Goal: Task Accomplishment & Management: Use online tool/utility

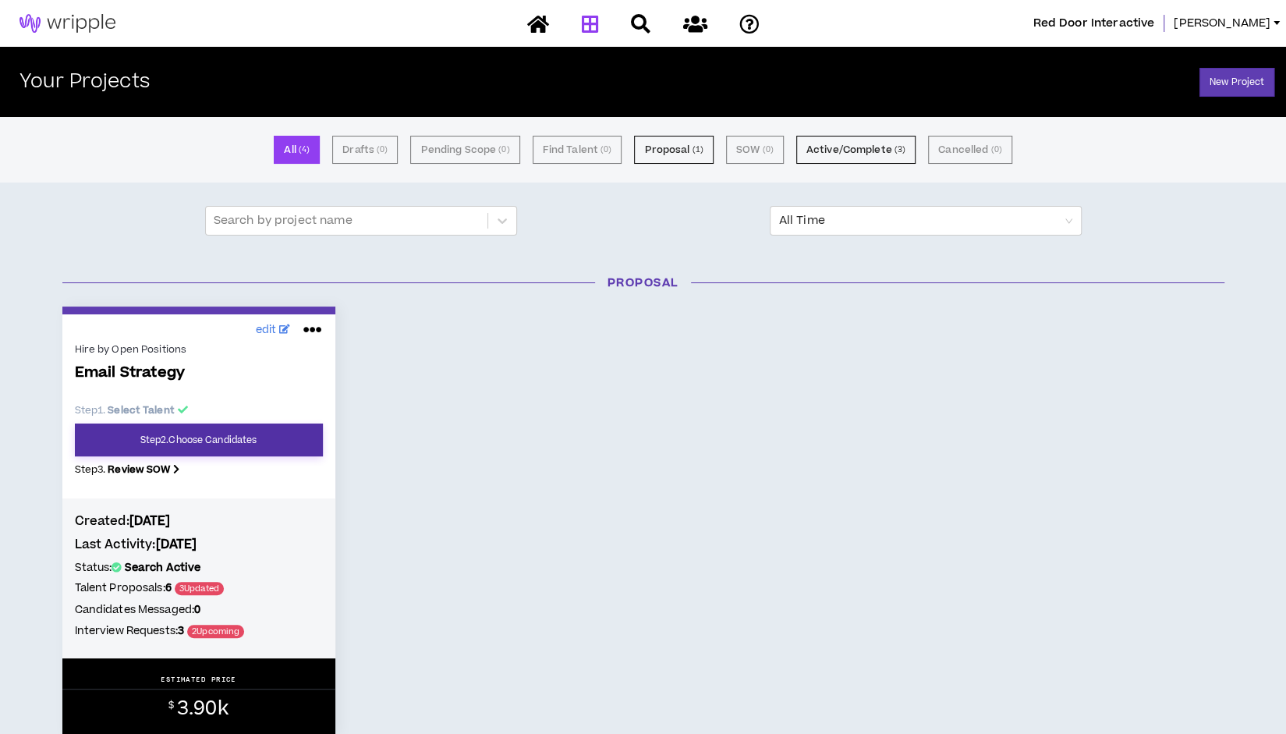
click at [221, 442] on link "Step 2 . Choose Candidates" at bounding box center [199, 440] width 248 height 33
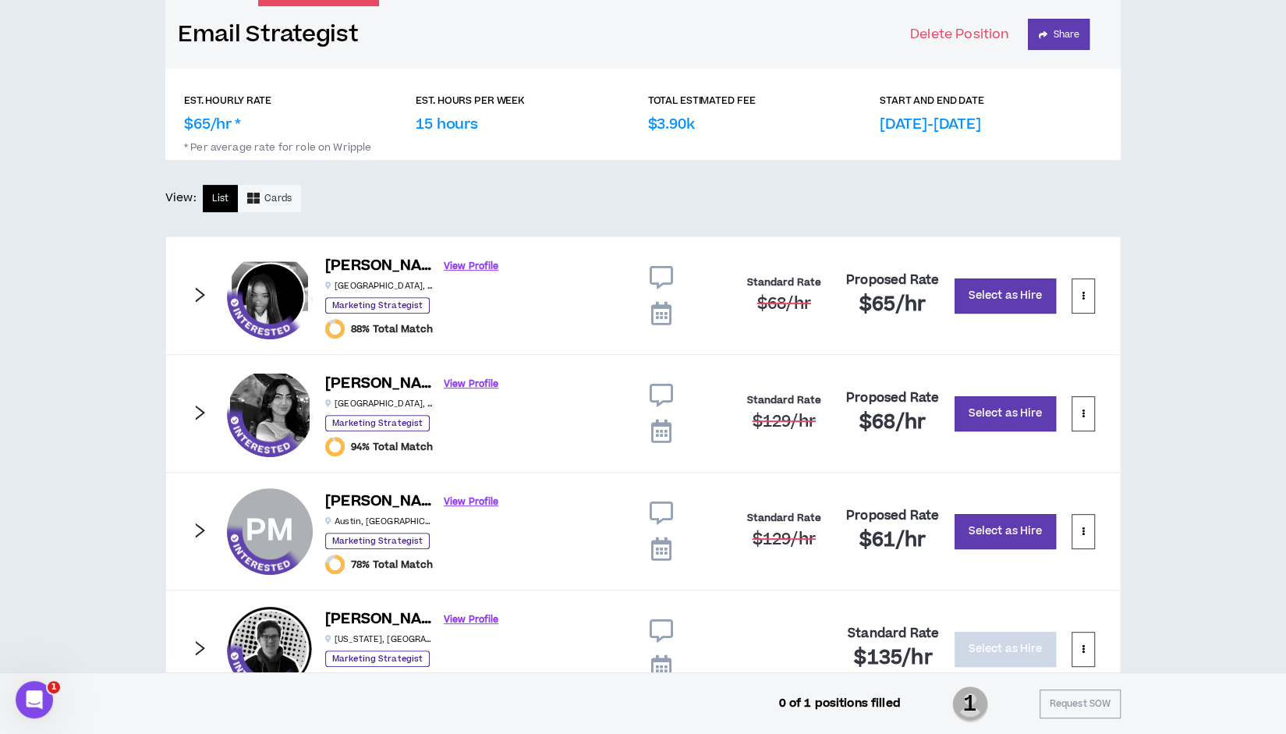
scroll to position [198, 0]
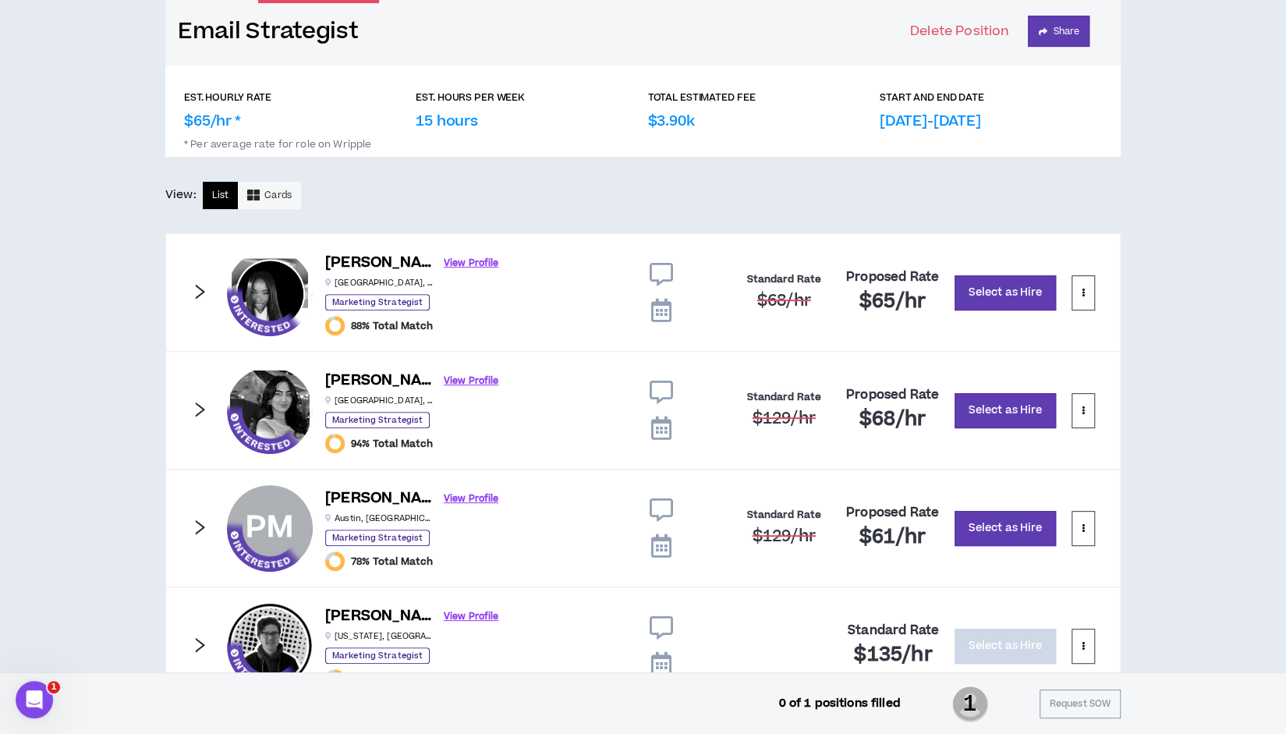
click at [281, 516] on img at bounding box center [270, 529] width 86 height 86
click at [444, 498] on link "View Profile" at bounding box center [471, 498] width 55 height 27
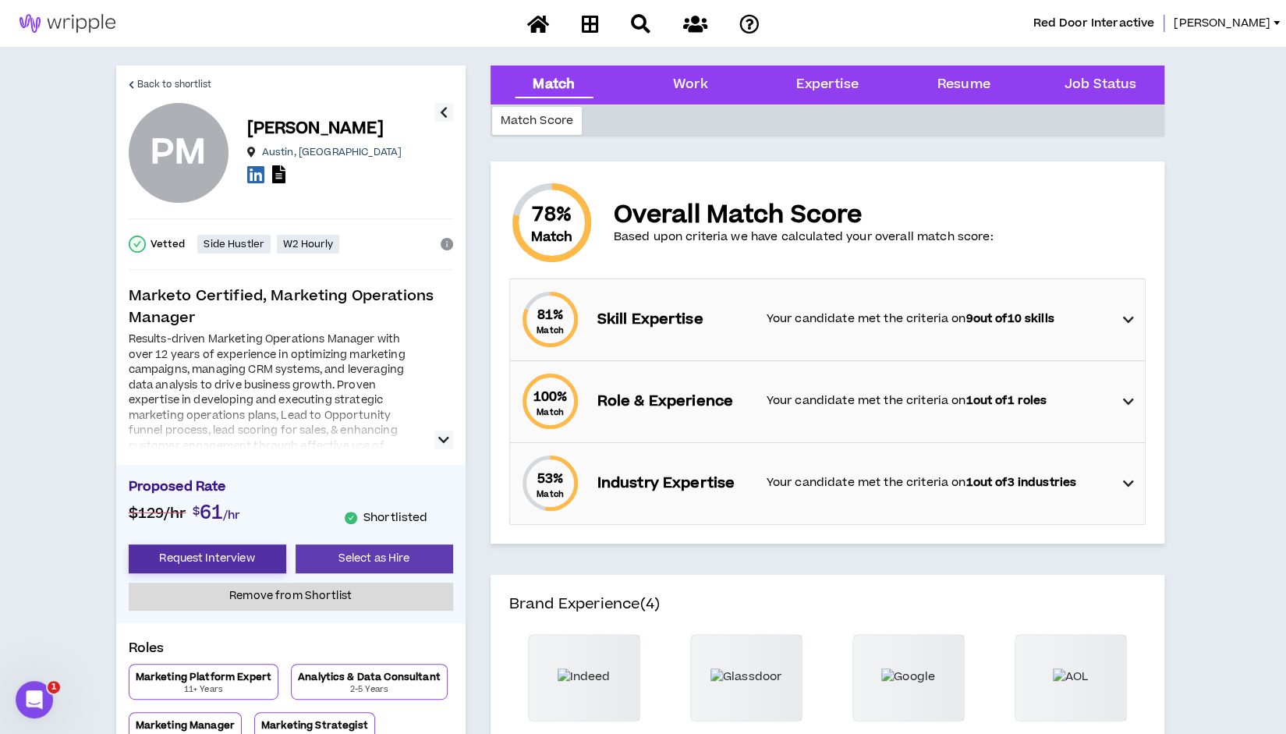
click at [222, 551] on button "Request Interview" at bounding box center [208, 558] width 158 height 29
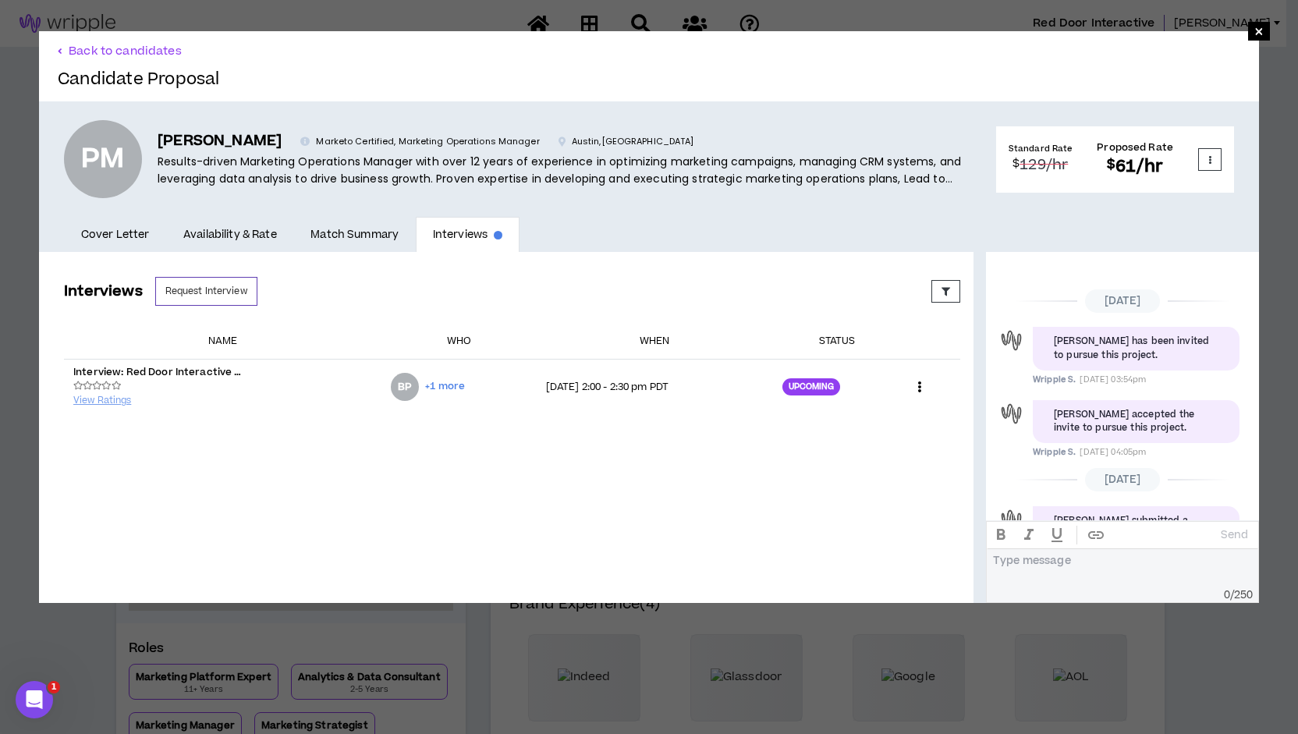
scroll to position [426, 0]
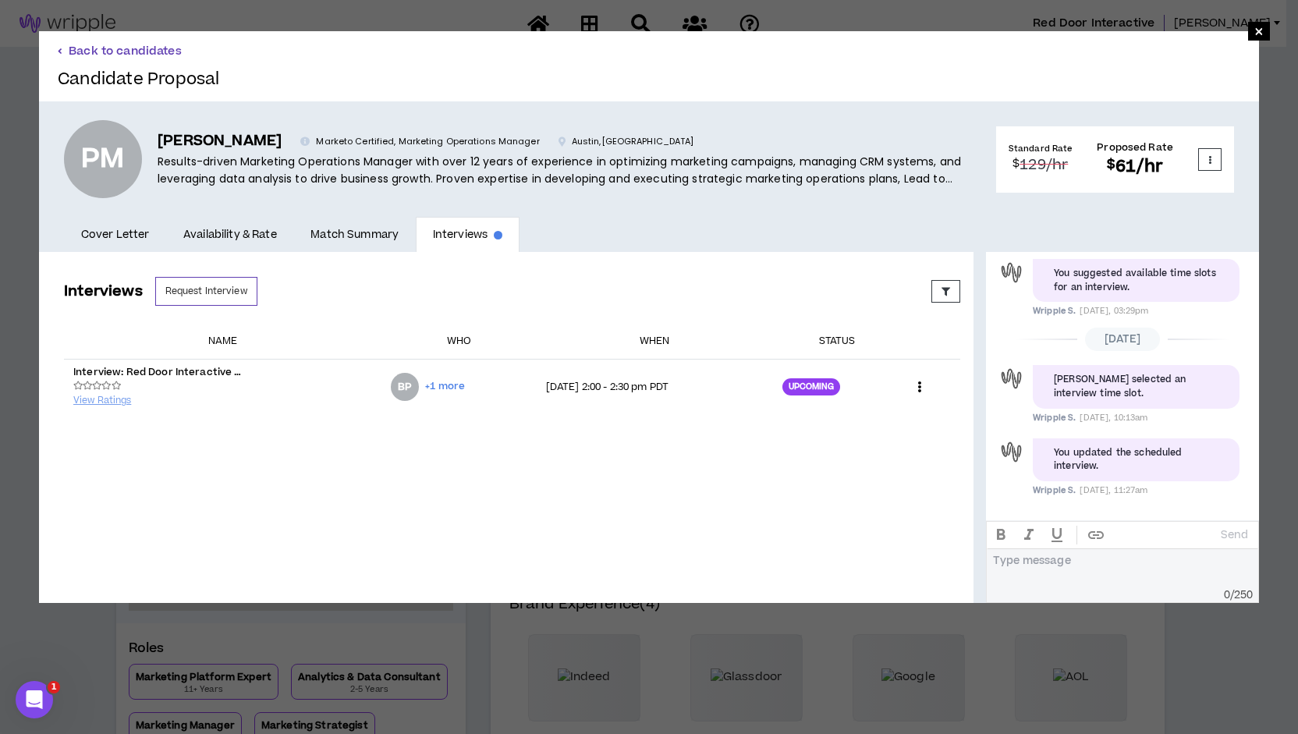
click at [64, 48] on button "Back to candidates" at bounding box center [120, 51] width 124 height 15
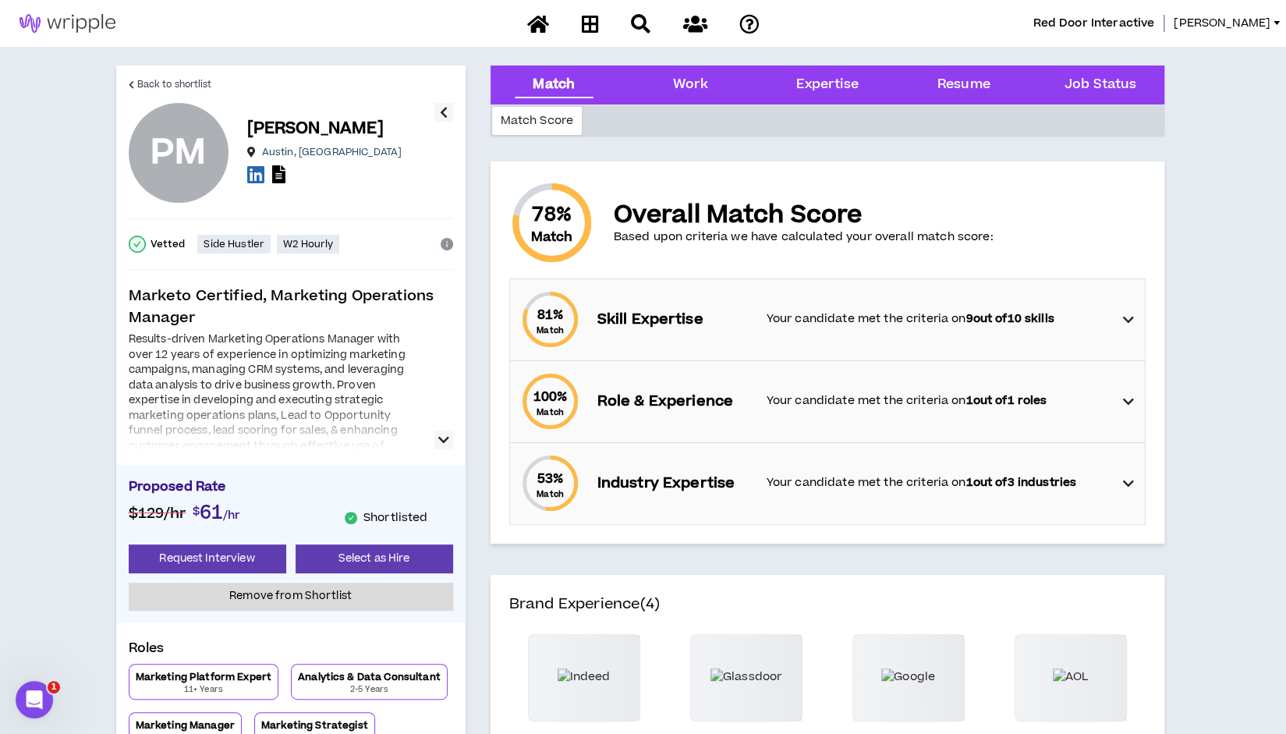
click at [449, 442] on button "button" at bounding box center [443, 440] width 19 height 19
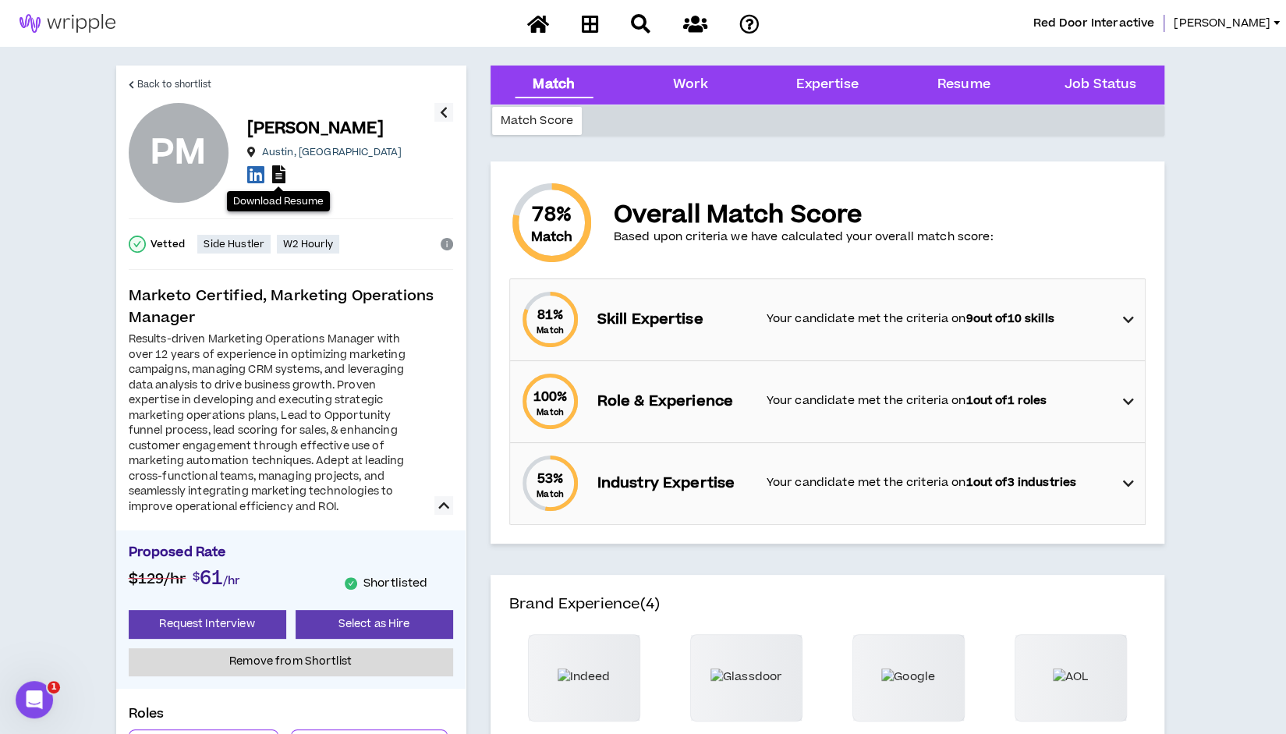
click at [281, 172] on icon at bounding box center [278, 174] width 13 height 18
click at [191, 618] on button "Request Interview" at bounding box center [208, 624] width 158 height 29
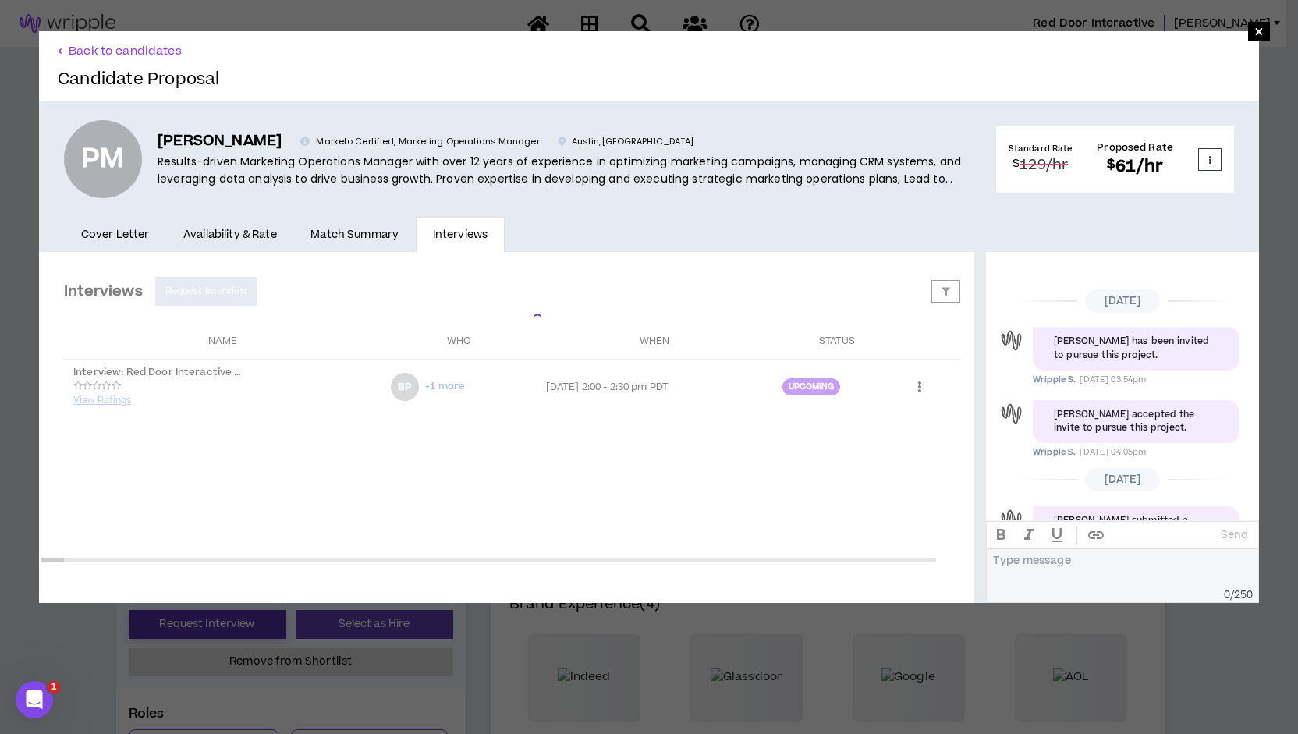
scroll to position [426, 0]
